Goal: Task Accomplishment & Management: Manage account settings

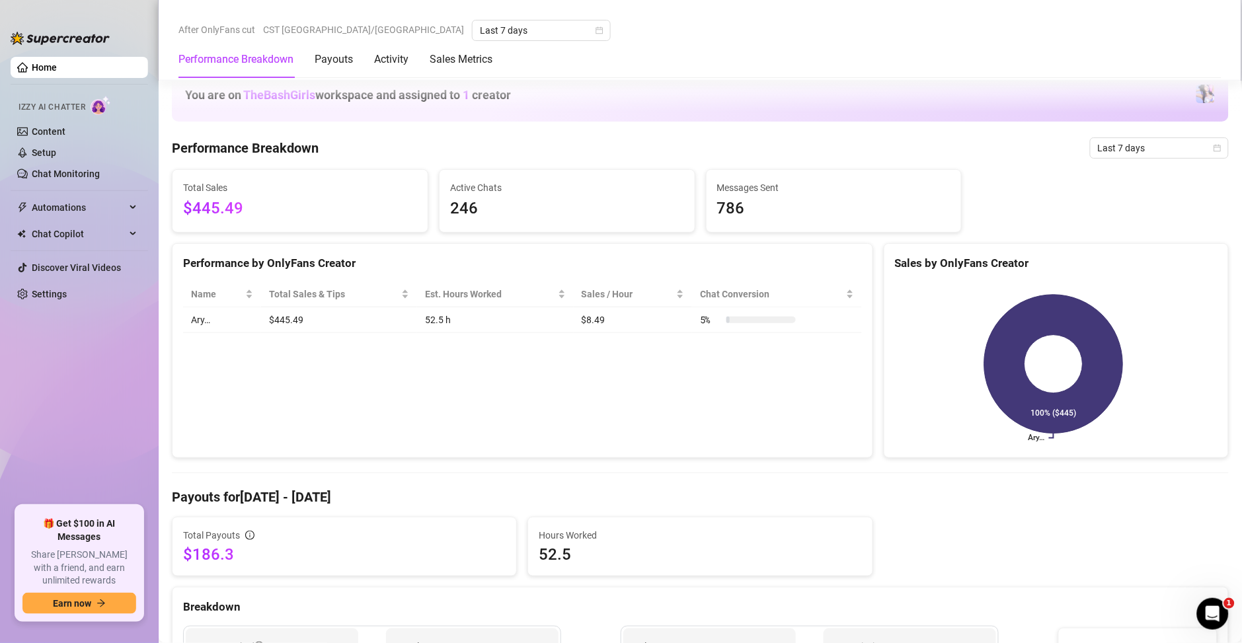
scroll to position [866, 0]
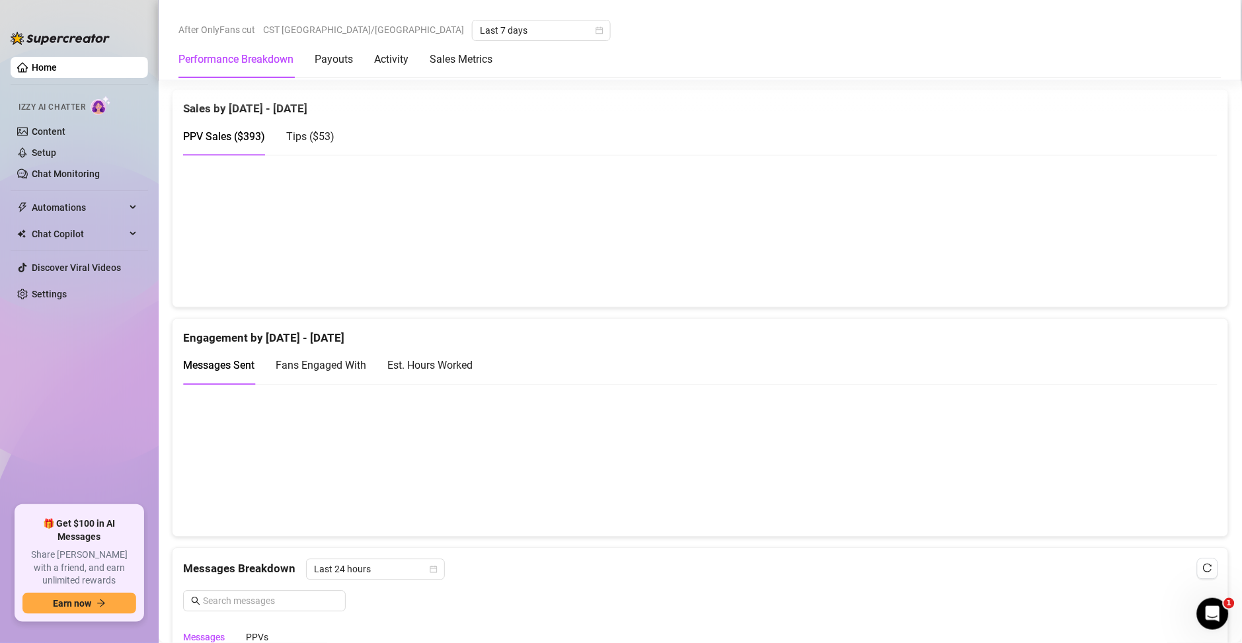
scroll to position [770, 0]
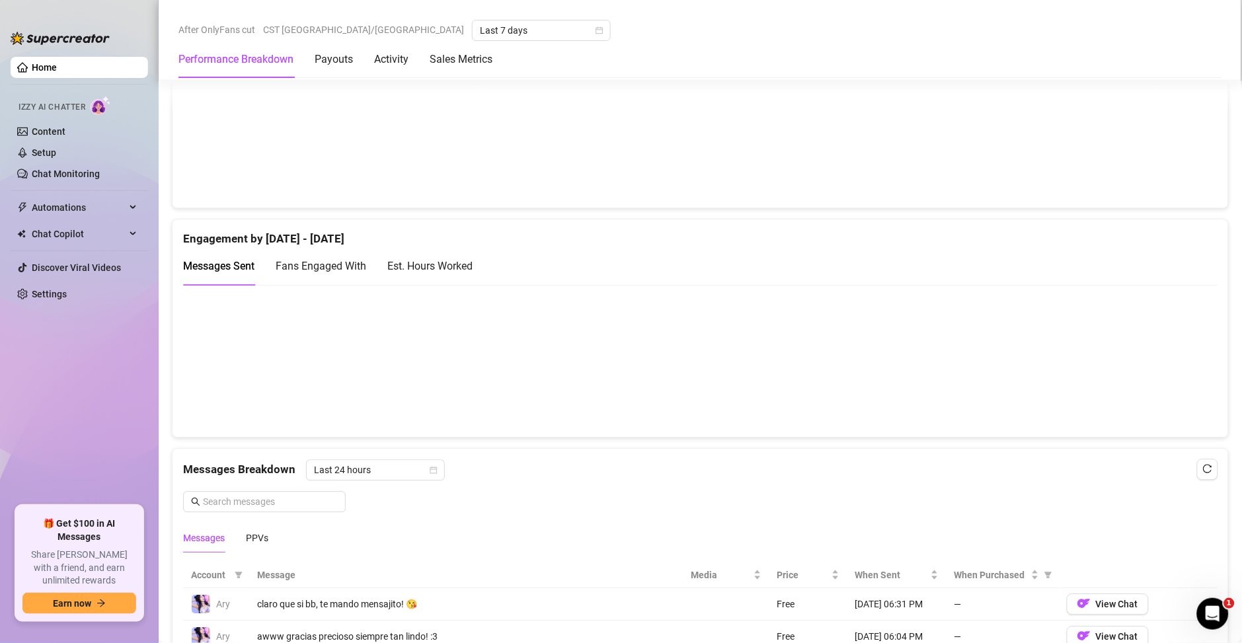
drag, startPoint x: 441, startPoint y: 284, endPoint x: 438, endPoint y: 266, distance: 17.4
click at [439, 276] on div "Est. Hours Worked" at bounding box center [429, 266] width 85 height 38
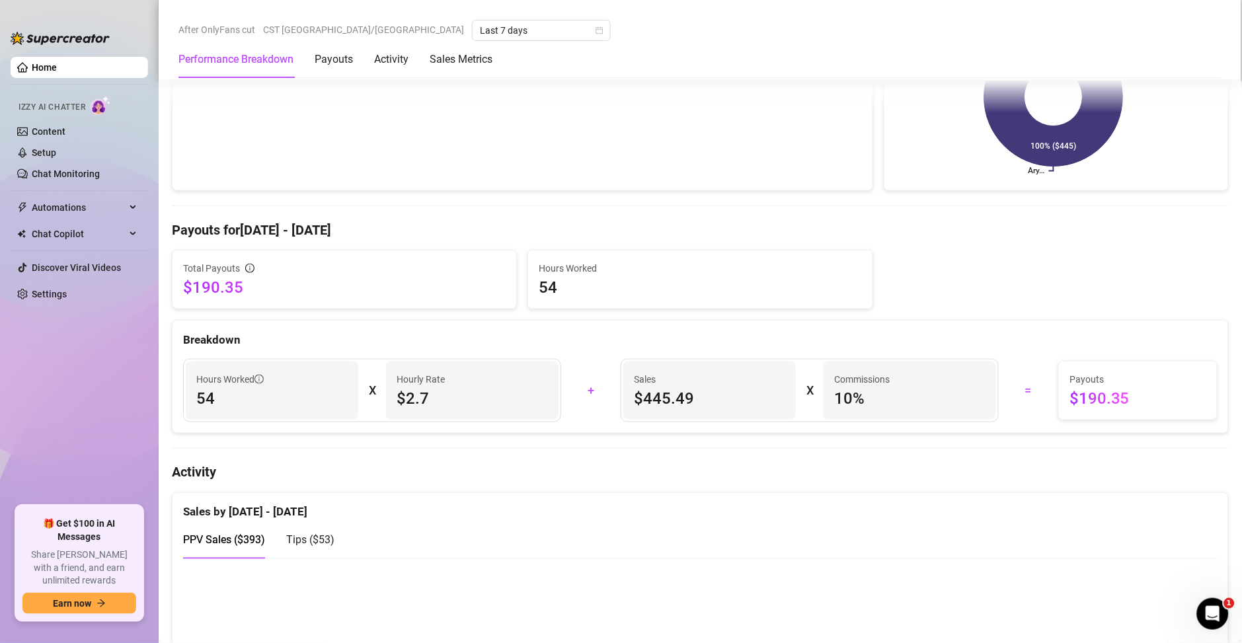
scroll to position [0, 0]
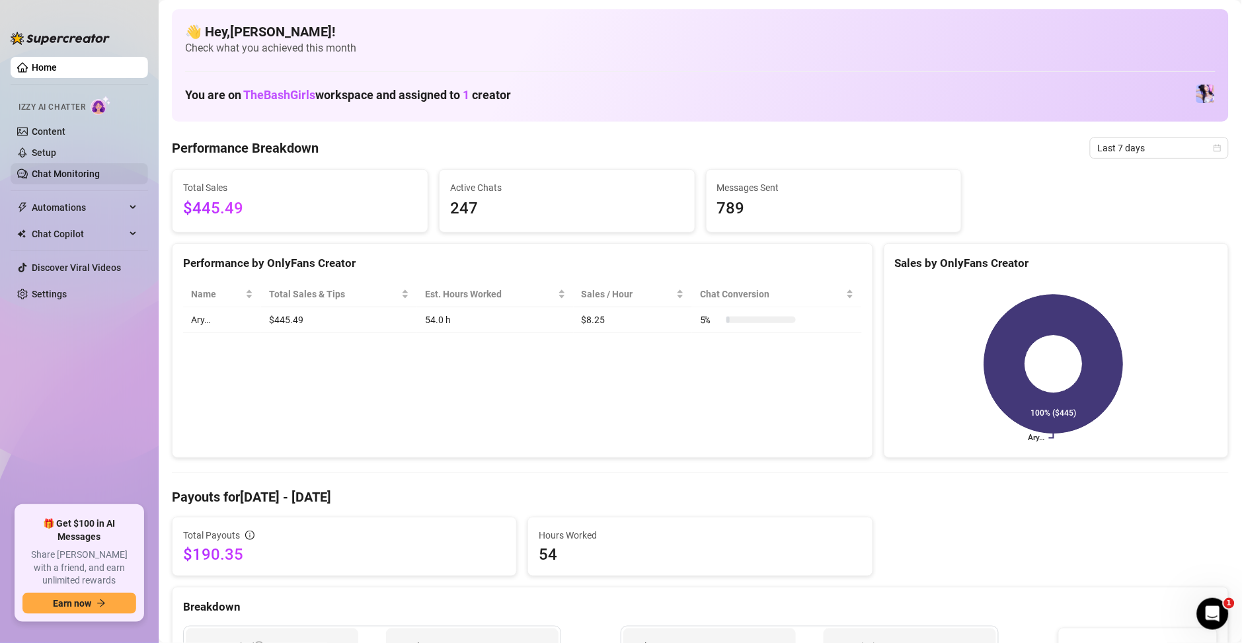
click at [77, 169] on link "Chat Monitoring" at bounding box center [66, 174] width 68 height 11
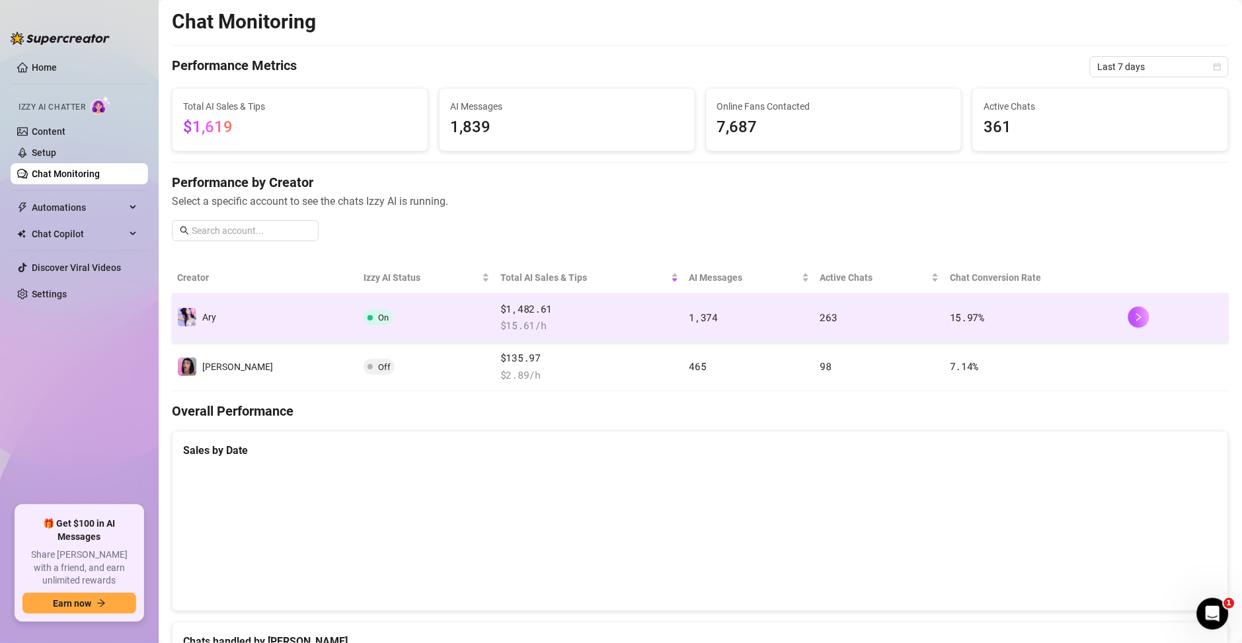
click at [547, 323] on span "$ 15.61 /h" at bounding box center [589, 326] width 178 height 16
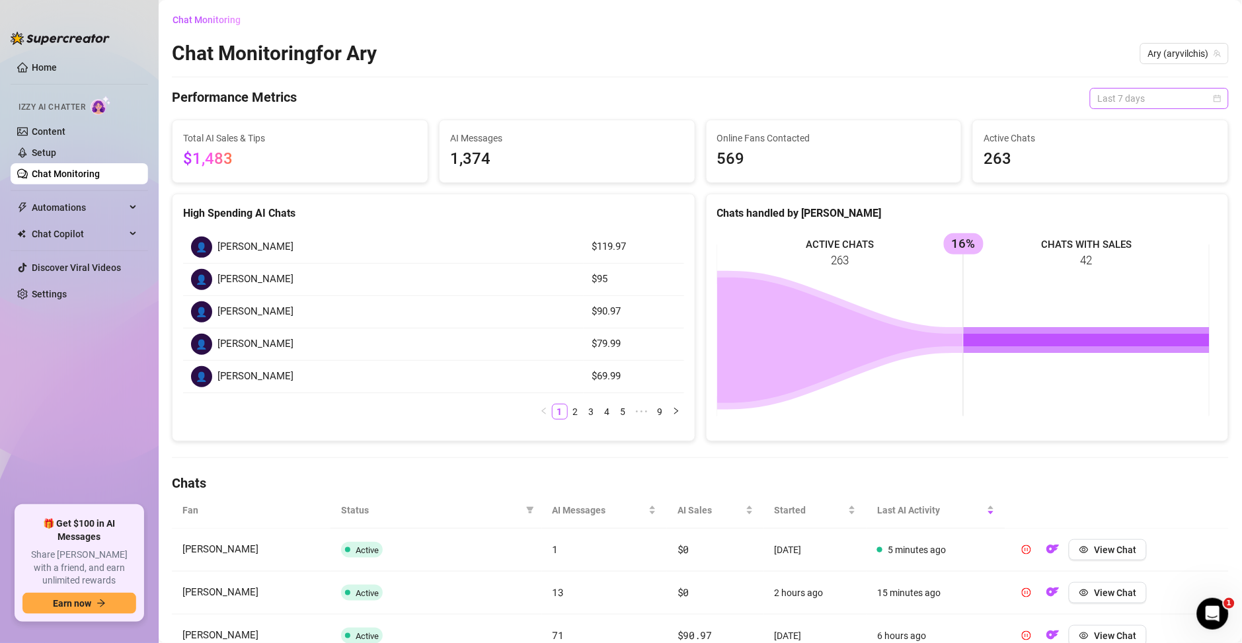
click at [1110, 97] on span "Last 7 days" at bounding box center [1159, 99] width 123 height 20
click at [1124, 212] on div "Custom date" at bounding box center [1144, 209] width 118 height 15
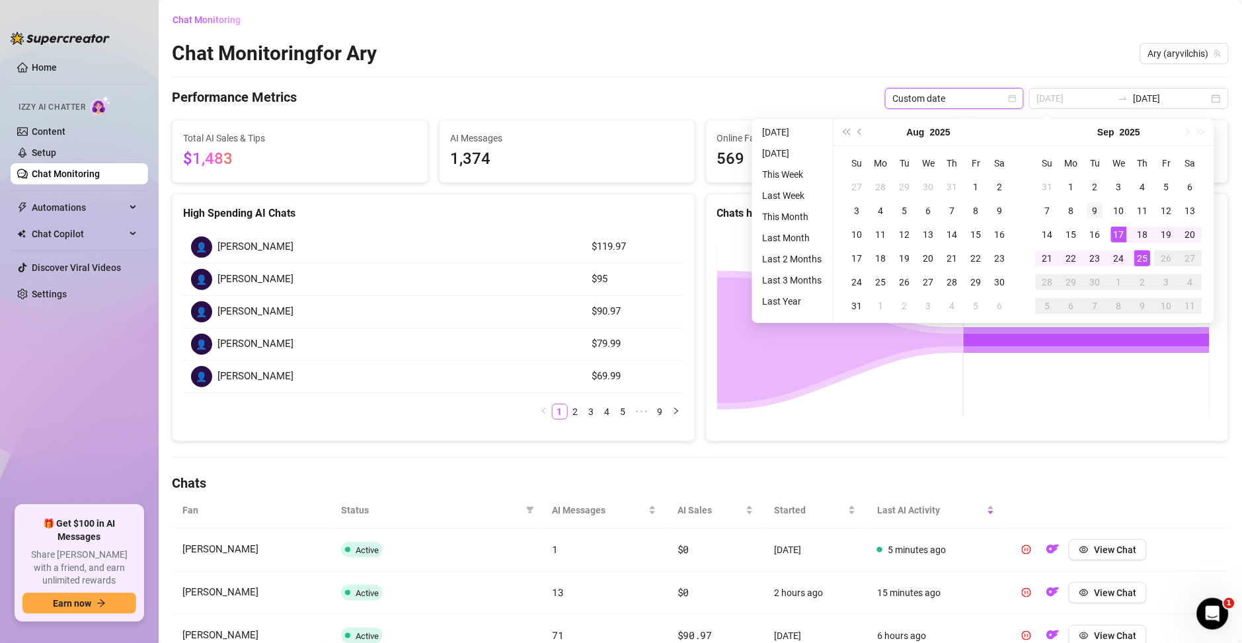
type input "[DATE]"
click at [1085, 211] on td "9" at bounding box center [1095, 211] width 24 height 24
type input "[DATE]"
click at [1142, 258] on div "25" at bounding box center [1143, 259] width 16 height 16
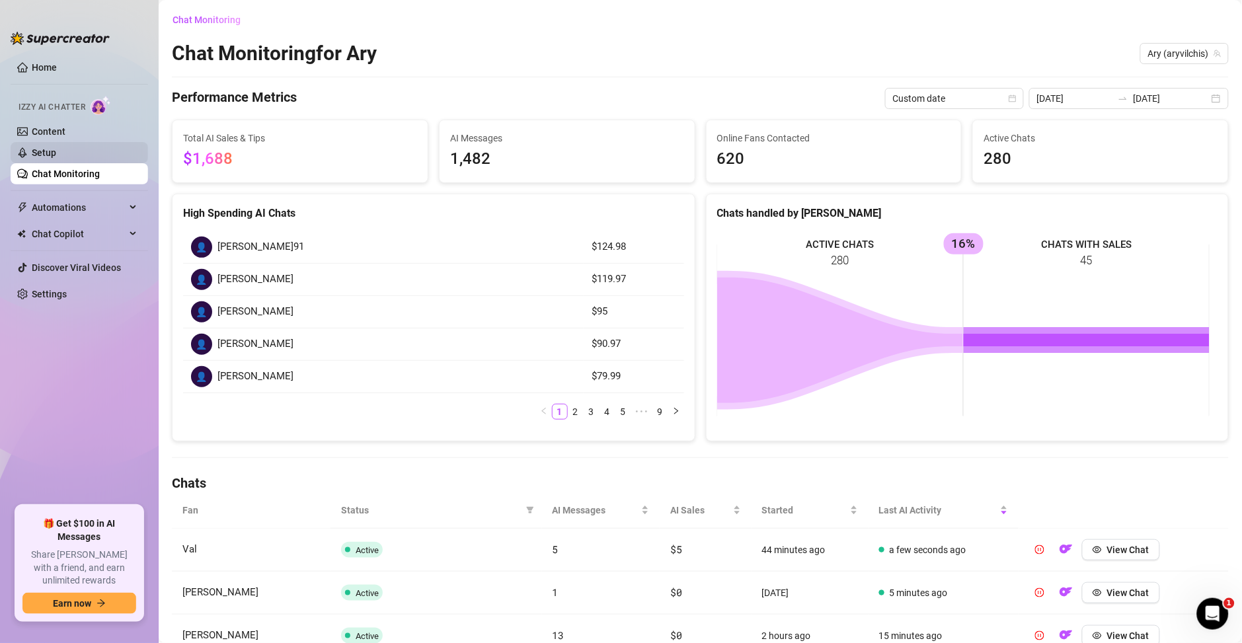
click at [56, 158] on link "Setup" at bounding box center [44, 152] width 24 height 11
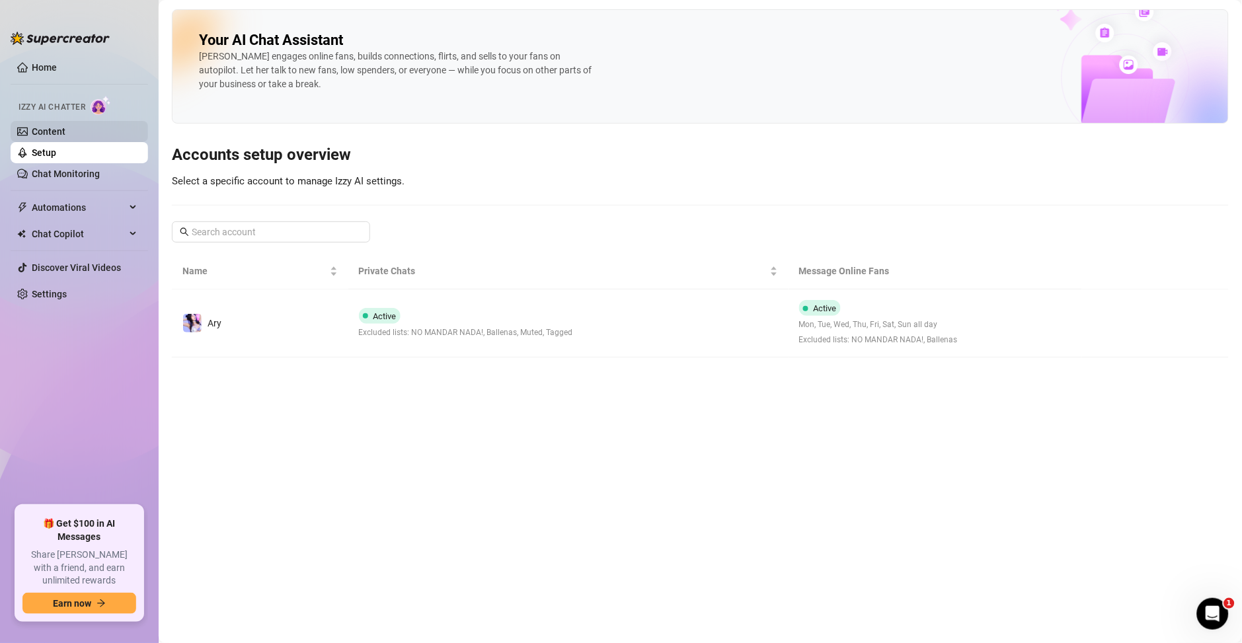
click at [37, 136] on link "Content" at bounding box center [49, 131] width 34 height 11
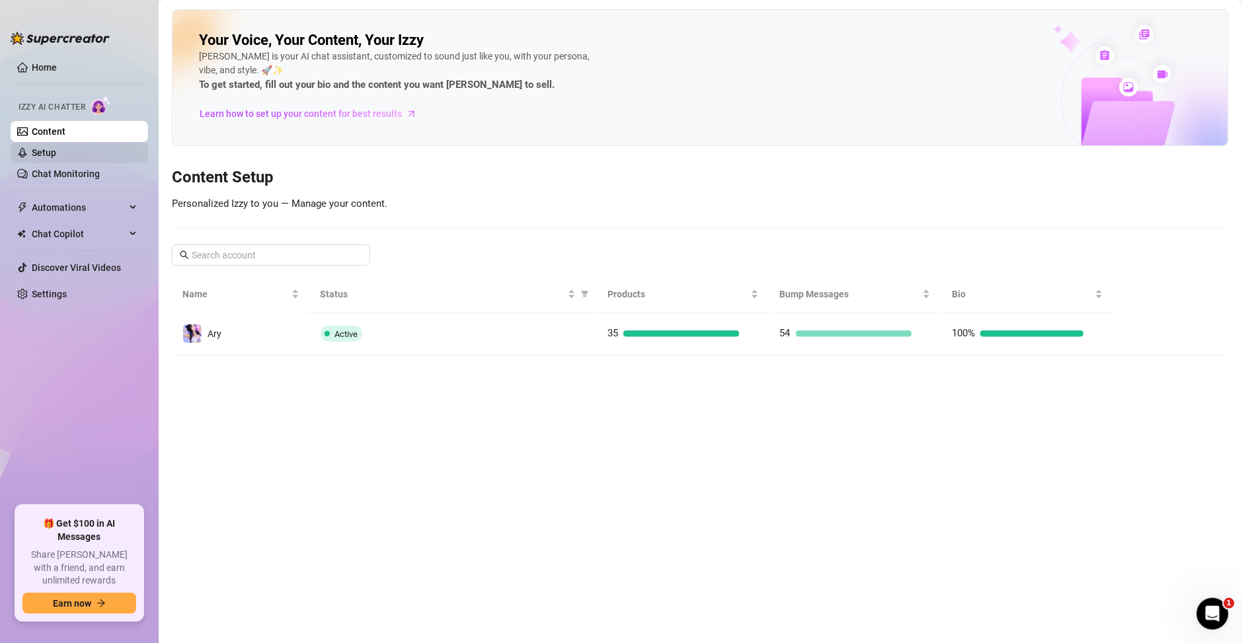
click at [56, 147] on link "Setup" at bounding box center [44, 152] width 24 height 11
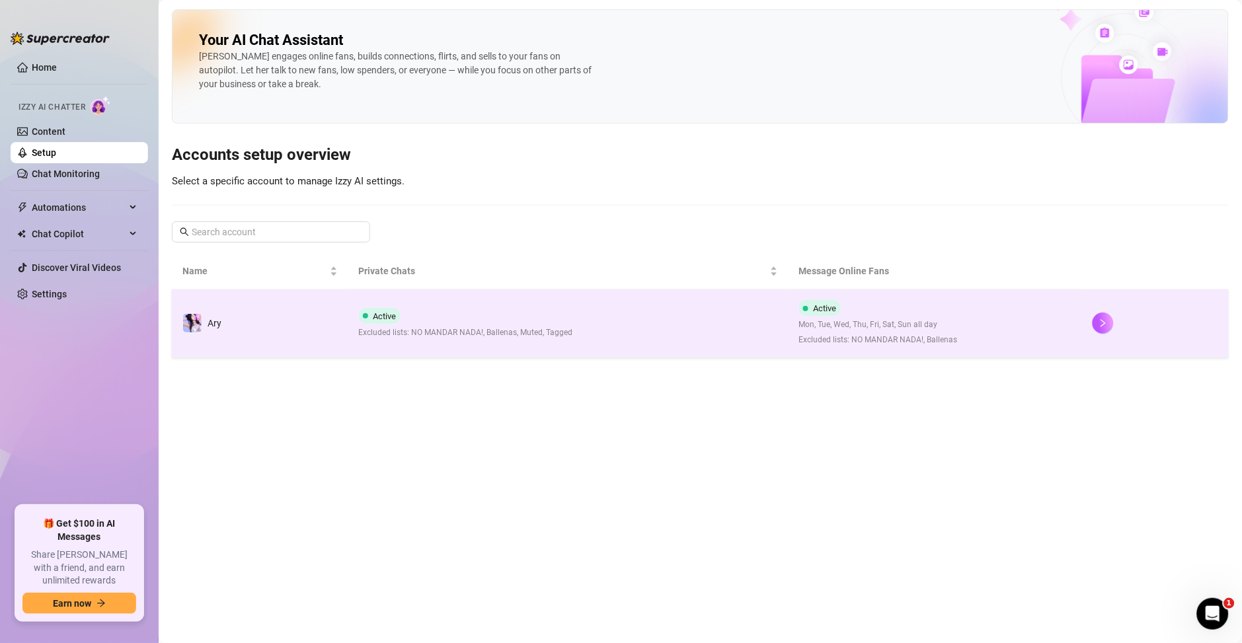
click at [675, 305] on td "Active Excluded lists: NO MANDAR NADA!, Ballenas, Muted, Tagged" at bounding box center [568, 324] width 440 height 68
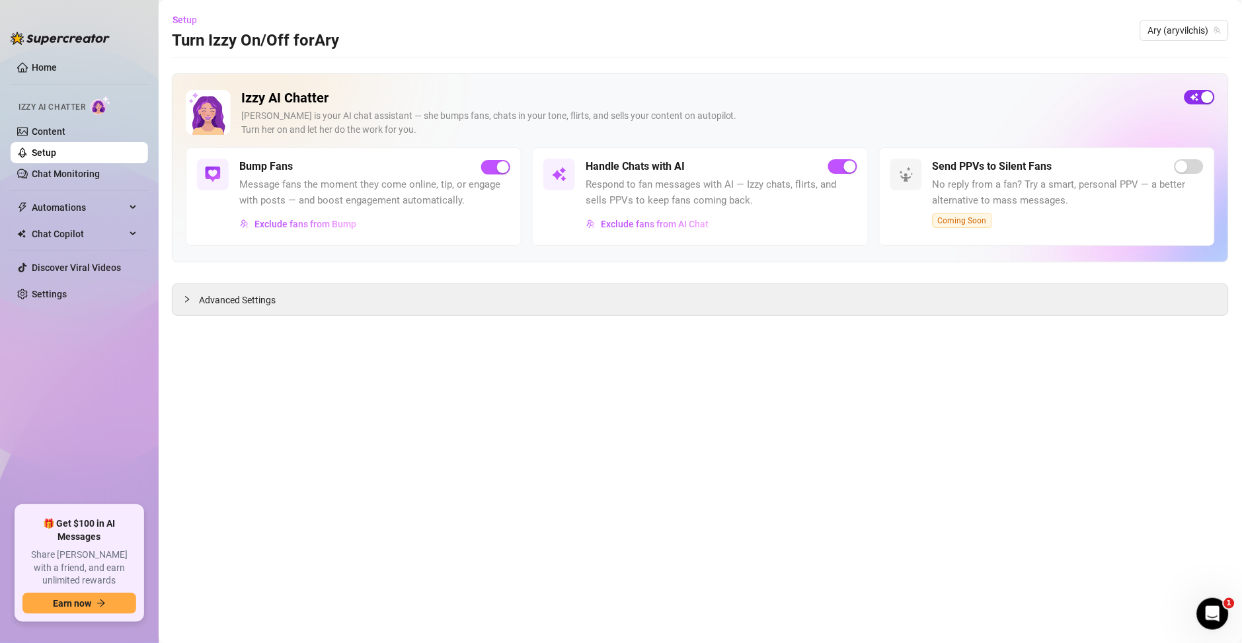
click at [1210, 94] on div "button" at bounding box center [1208, 97] width 12 height 12
